Goal: Information Seeking & Learning: Learn about a topic

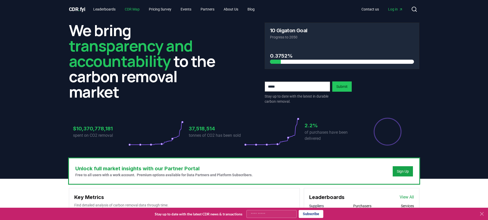
click at [137, 8] on link "CDR Map" at bounding box center [132, 9] width 23 height 9
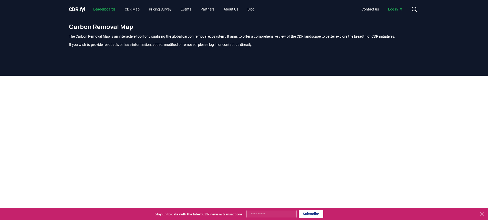
click at [113, 11] on link "Leaderboards" at bounding box center [104, 9] width 30 height 9
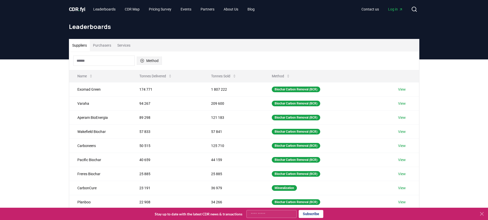
click at [150, 61] on button "Method" at bounding box center [149, 61] width 25 height 8
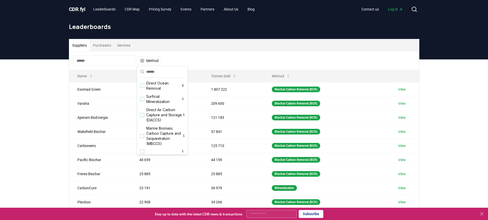
scroll to position [165, 0]
click at [145, 115] on div "Direct Air Carbon Capture and Storage (DACCS) 1" at bounding box center [162, 113] width 49 height 18
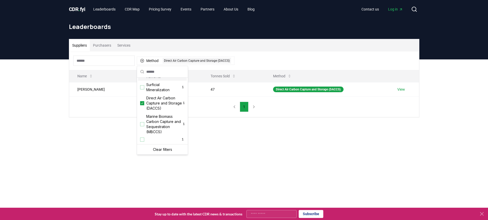
click at [151, 79] on span "Direct Ocean Removal" at bounding box center [163, 74] width 35 height 10
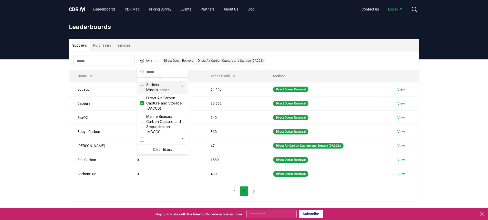
click at [35, 79] on div "Suppliers Purchasers Services Method 2 Direct Ocean Removal Direct Air Carbon C…" at bounding box center [244, 140] width 488 height 163
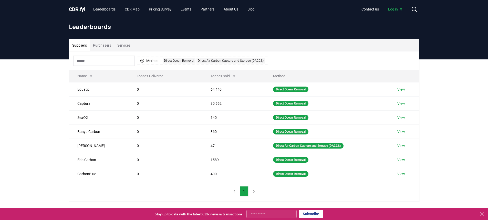
click at [252, 191] on nav "1" at bounding box center [244, 191] width 28 height 10
click at [171, 62] on div "Direct Ocean Removal" at bounding box center [179, 61] width 33 height 6
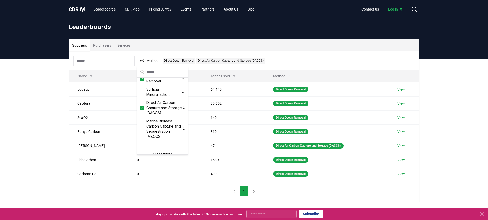
scroll to position [161, 0]
click at [143, 80] on icon "Suggestions" at bounding box center [142, 78] width 4 height 4
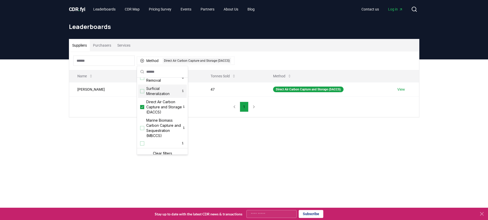
click at [291, 152] on main "Suppliers Purchasers Services Method 1 Direct Air Carbon Capture and Storage (D…" at bounding box center [244, 169] width 488 height 220
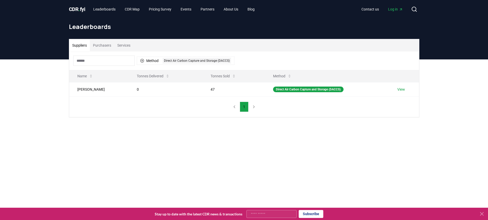
click at [99, 43] on button "Purchasers" at bounding box center [102, 45] width 24 height 12
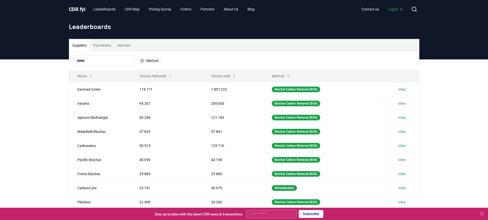
click at [83, 48] on button "Suppliers" at bounding box center [79, 45] width 21 height 12
click at [147, 60] on button "Method" at bounding box center [149, 61] width 25 height 8
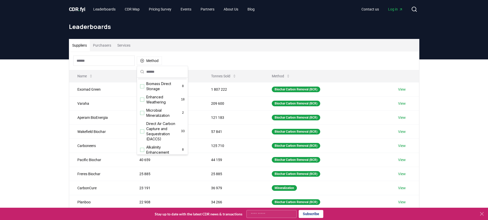
scroll to position [77, 0]
click at [167, 137] on span "Direct Air Carbon Capture and Sequestration (DACCS)" at bounding box center [163, 130] width 35 height 20
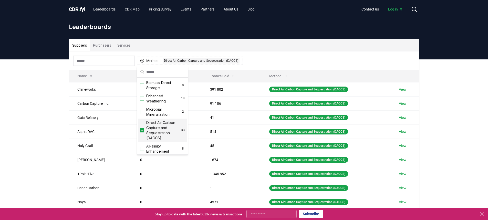
click at [439, 112] on div "Suppliers Purchasers Services Method 1 Direct Air Carbon Capture and Sequestrat…" at bounding box center [244, 161] width 488 height 205
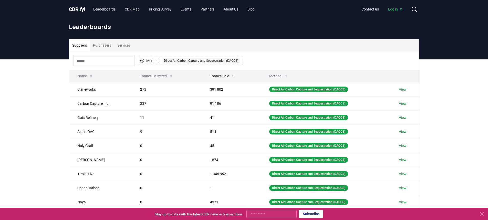
click at [217, 76] on button "Tonnes Sold" at bounding box center [223, 76] width 34 height 10
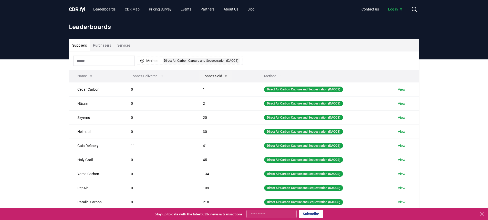
click at [217, 76] on button "Tonnes Sold" at bounding box center [216, 76] width 34 height 10
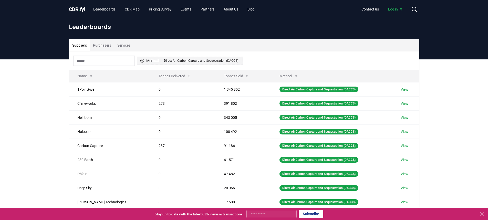
click at [154, 59] on button "Method 1 Direct Air Carbon Capture and Sequestration (DACCS)" at bounding box center [190, 61] width 106 height 8
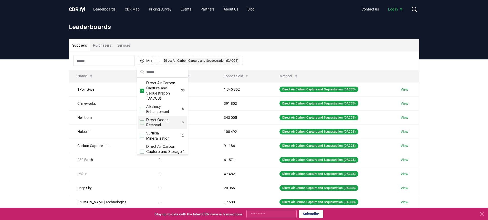
scroll to position [128, 0]
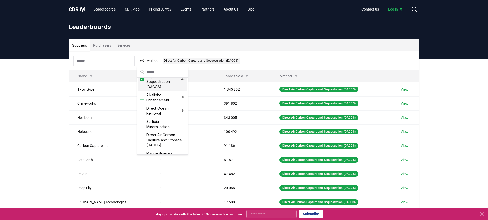
click at [141, 81] on icon "Suggestions" at bounding box center [142, 79] width 4 height 4
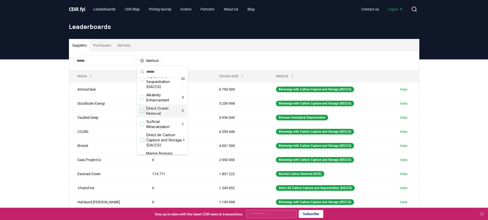
click at [144, 113] on div "Suggestions" at bounding box center [142, 111] width 4 height 4
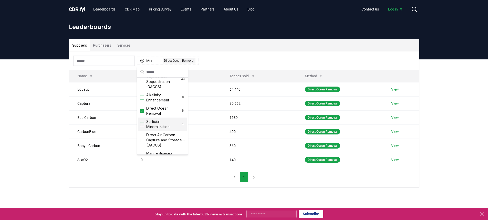
click at [456, 143] on div "Suppliers Purchasers Services Method 1 Direct Ocean Removal Name Tonnes Deliver…" at bounding box center [244, 133] width 488 height 149
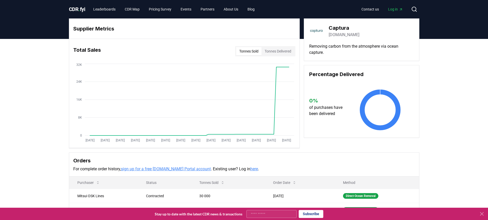
click at [340, 34] on link "capturacorp.com" at bounding box center [343, 35] width 31 height 6
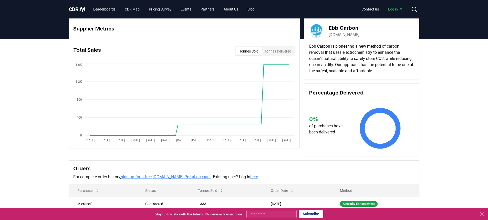
click at [350, 35] on link "ebbcarbon.com" at bounding box center [343, 35] width 31 height 6
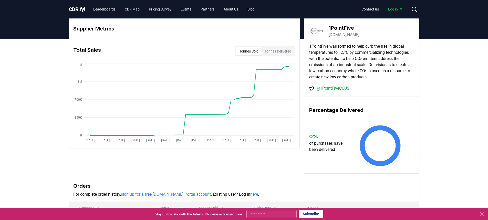
click at [346, 36] on link "1pointfive.com" at bounding box center [343, 35] width 31 height 6
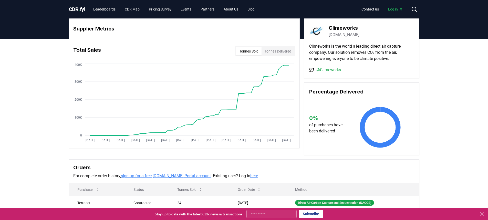
click at [346, 34] on link "[DOMAIN_NAME]" at bounding box center [343, 35] width 31 height 6
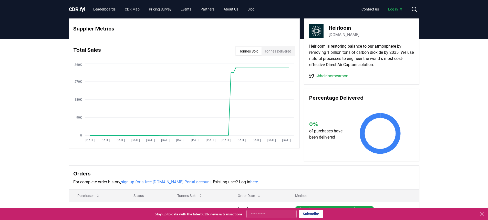
click at [344, 36] on link "heirloomcarbon.com" at bounding box center [343, 35] width 31 height 6
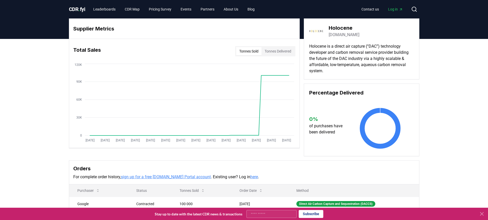
click at [348, 36] on link "theholocene.co" at bounding box center [343, 35] width 31 height 6
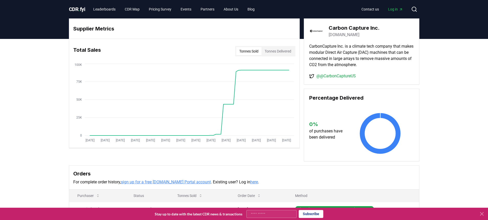
click at [348, 35] on link "[DOMAIN_NAME]" at bounding box center [343, 35] width 31 height 6
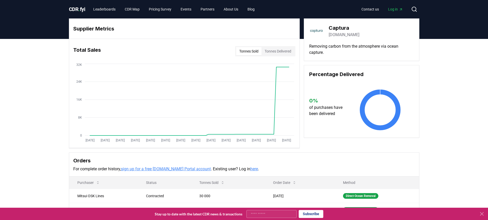
click at [341, 34] on link "capturacorp.com" at bounding box center [343, 35] width 31 height 6
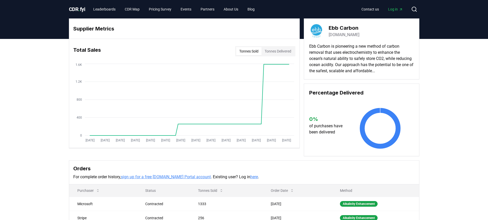
click at [340, 35] on link "[DOMAIN_NAME]" at bounding box center [343, 35] width 31 height 6
